Goal: Find specific page/section: Find specific page/section

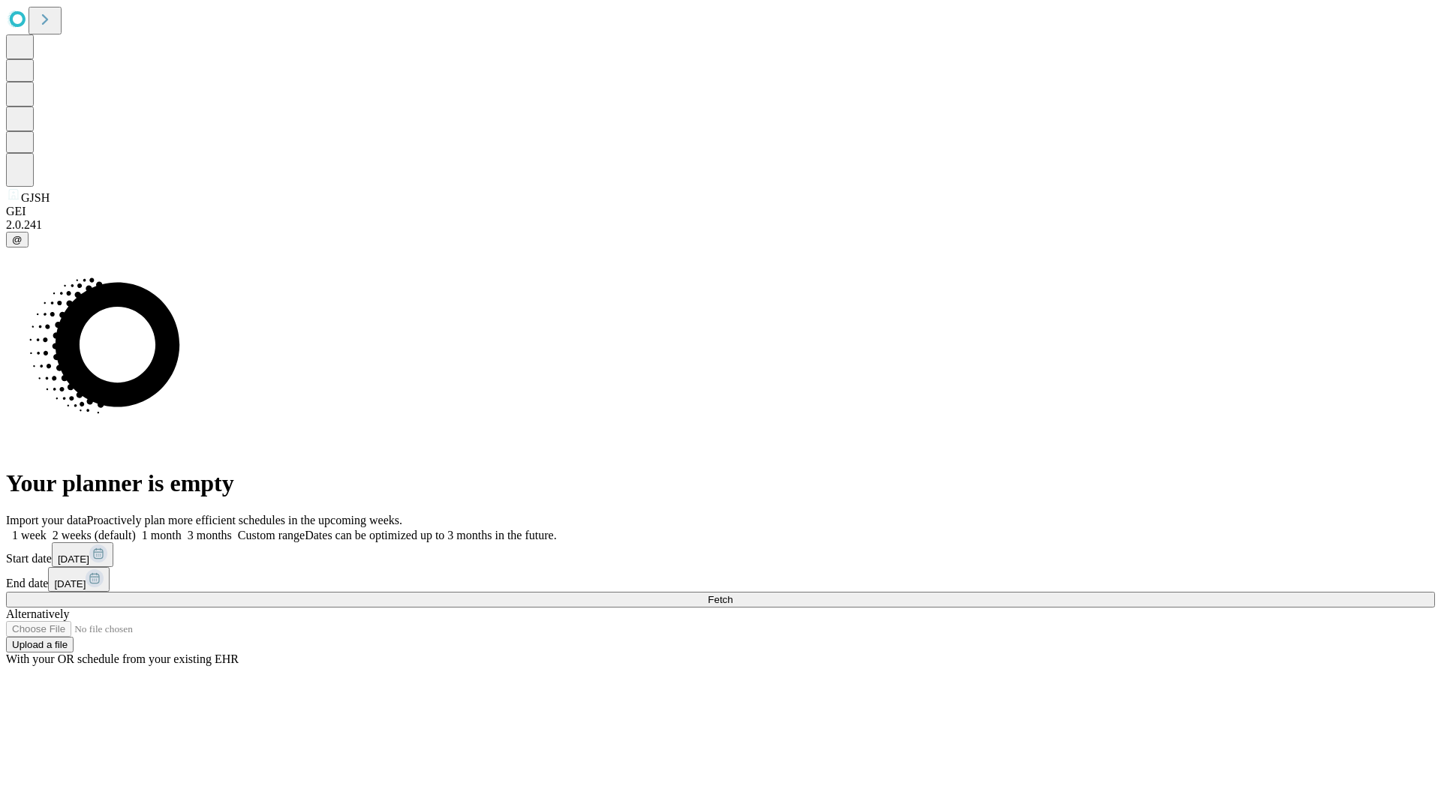
click at [732, 594] on span "Fetch" at bounding box center [720, 599] width 25 height 11
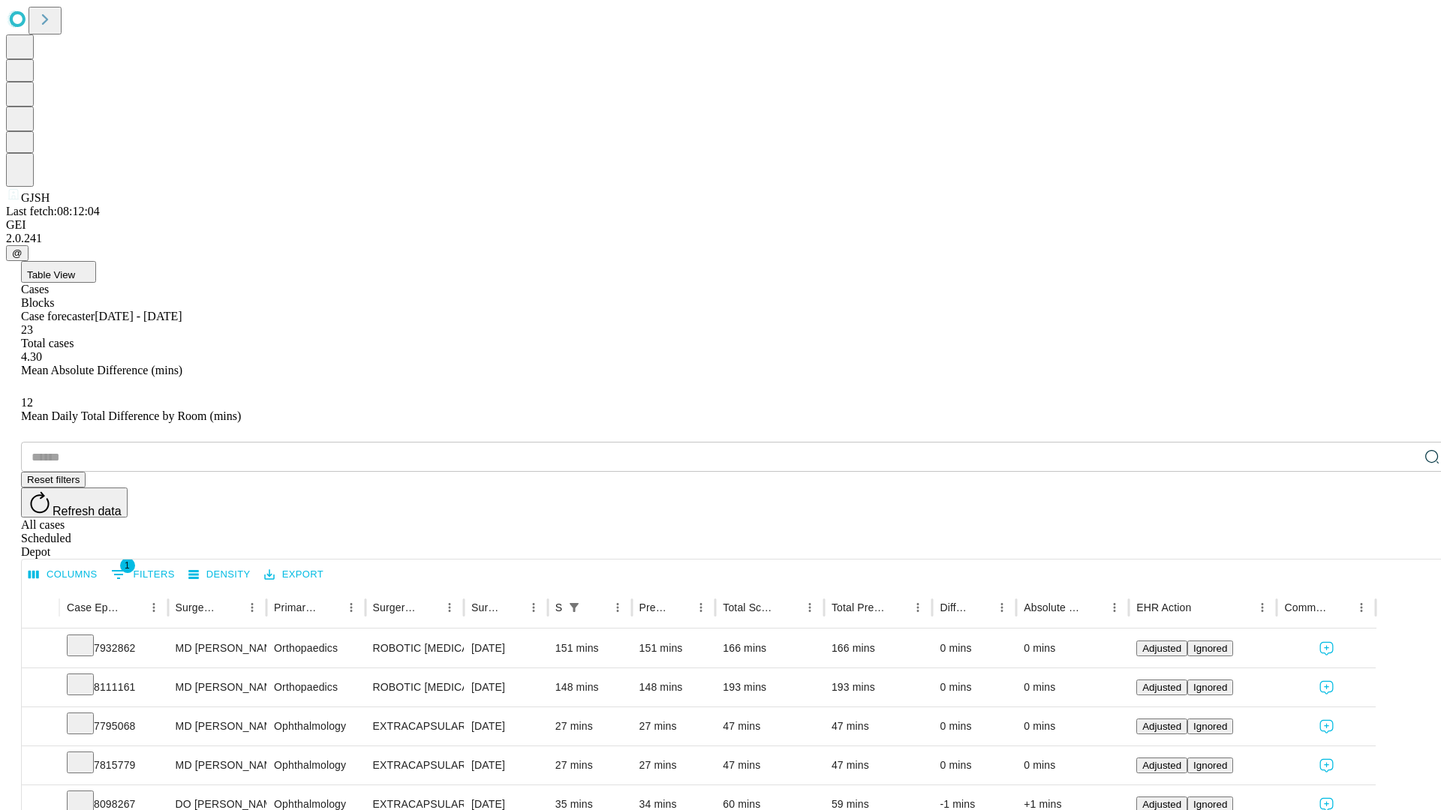
scroll to position [50, 0]
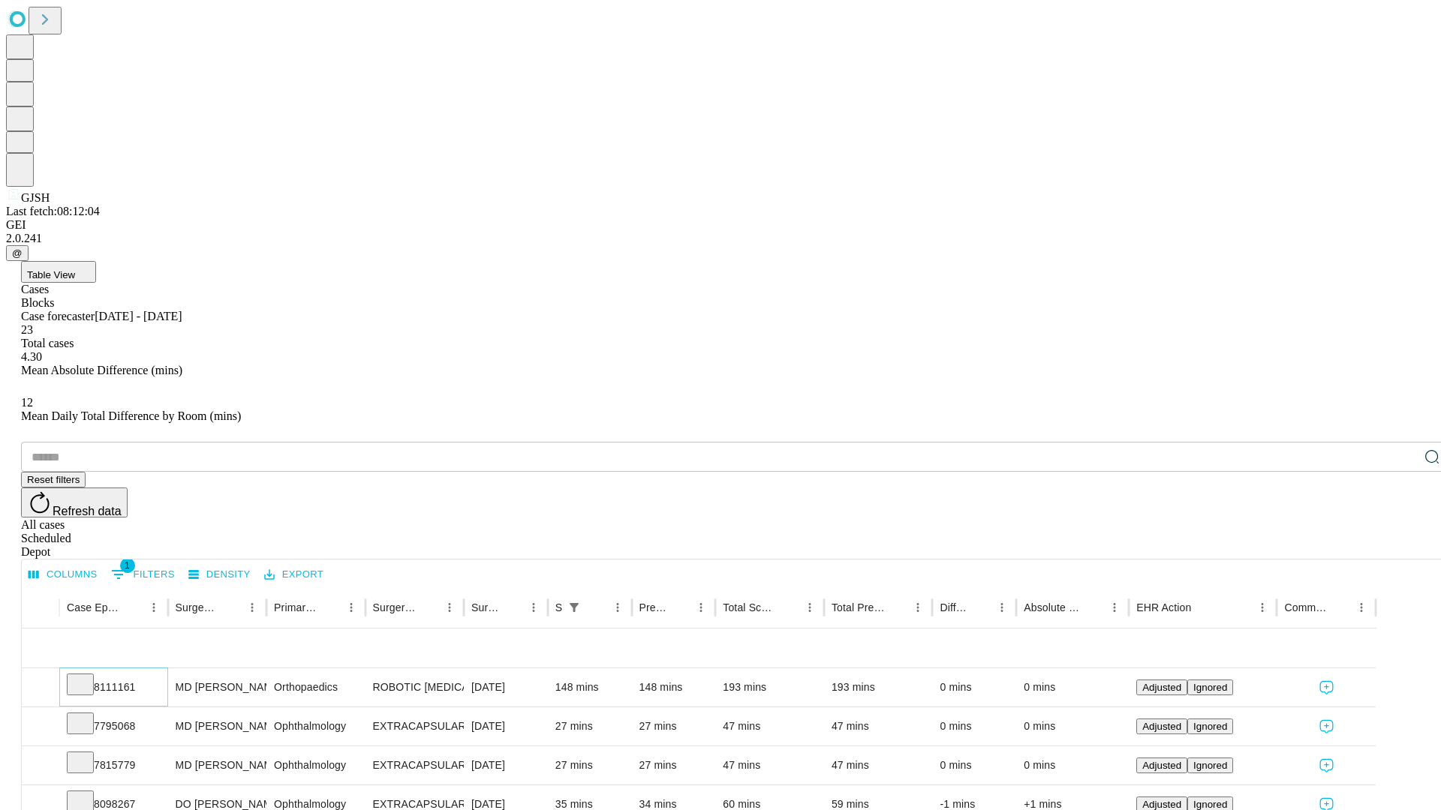
click at [88, 676] on icon at bounding box center [80, 683] width 15 height 15
